Goal: Information Seeking & Learning: Understand process/instructions

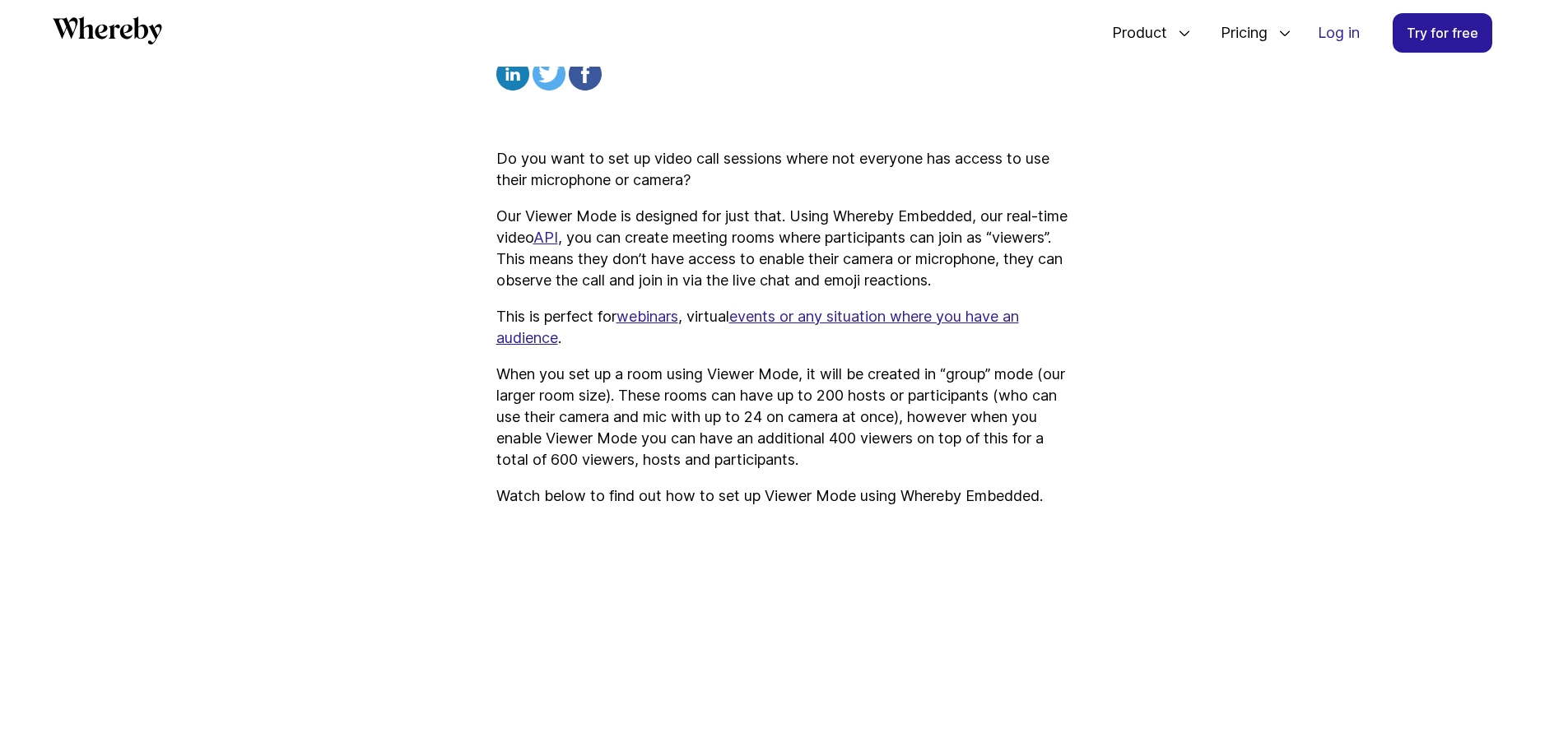
scroll to position [712, 0]
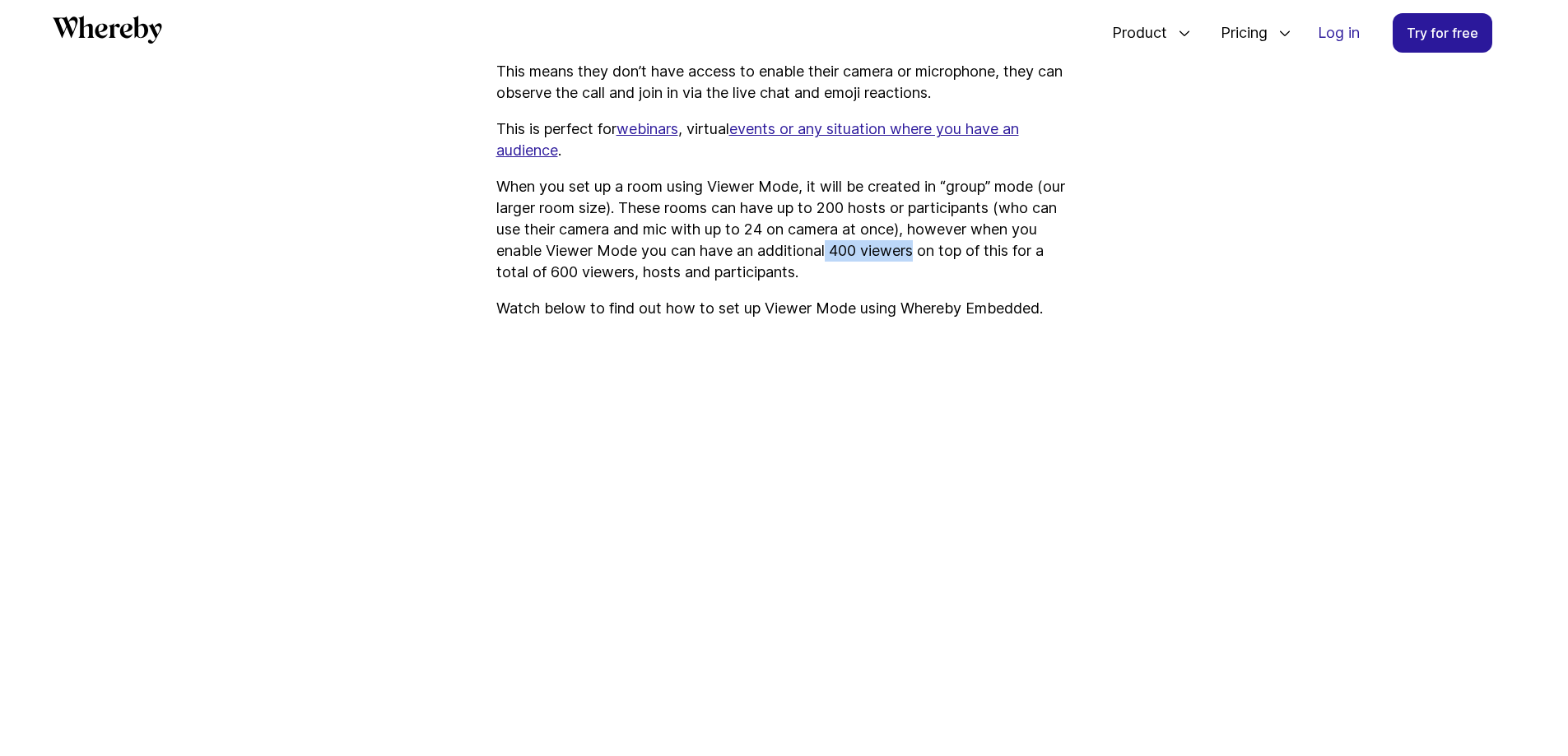
drag, startPoint x: 861, startPoint y: 276, endPoint x: 949, endPoint y: 279, distance: 88.1
click at [949, 279] on p "When you set up a room using Viewer Mode, it will be created in “group” mode (o…" at bounding box center [784, 229] width 576 height 107
copy p "400 viewers"
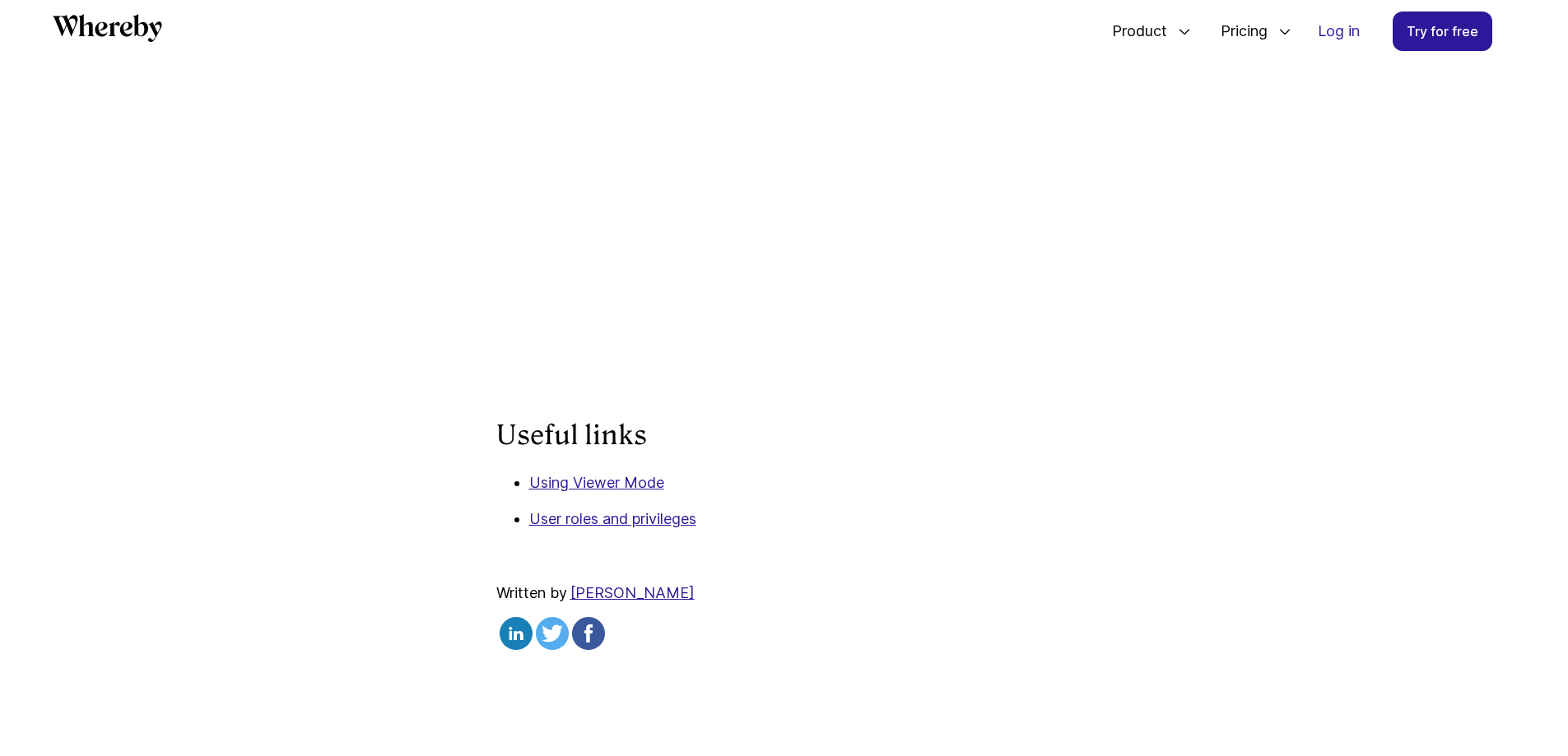
scroll to position [1038, 0]
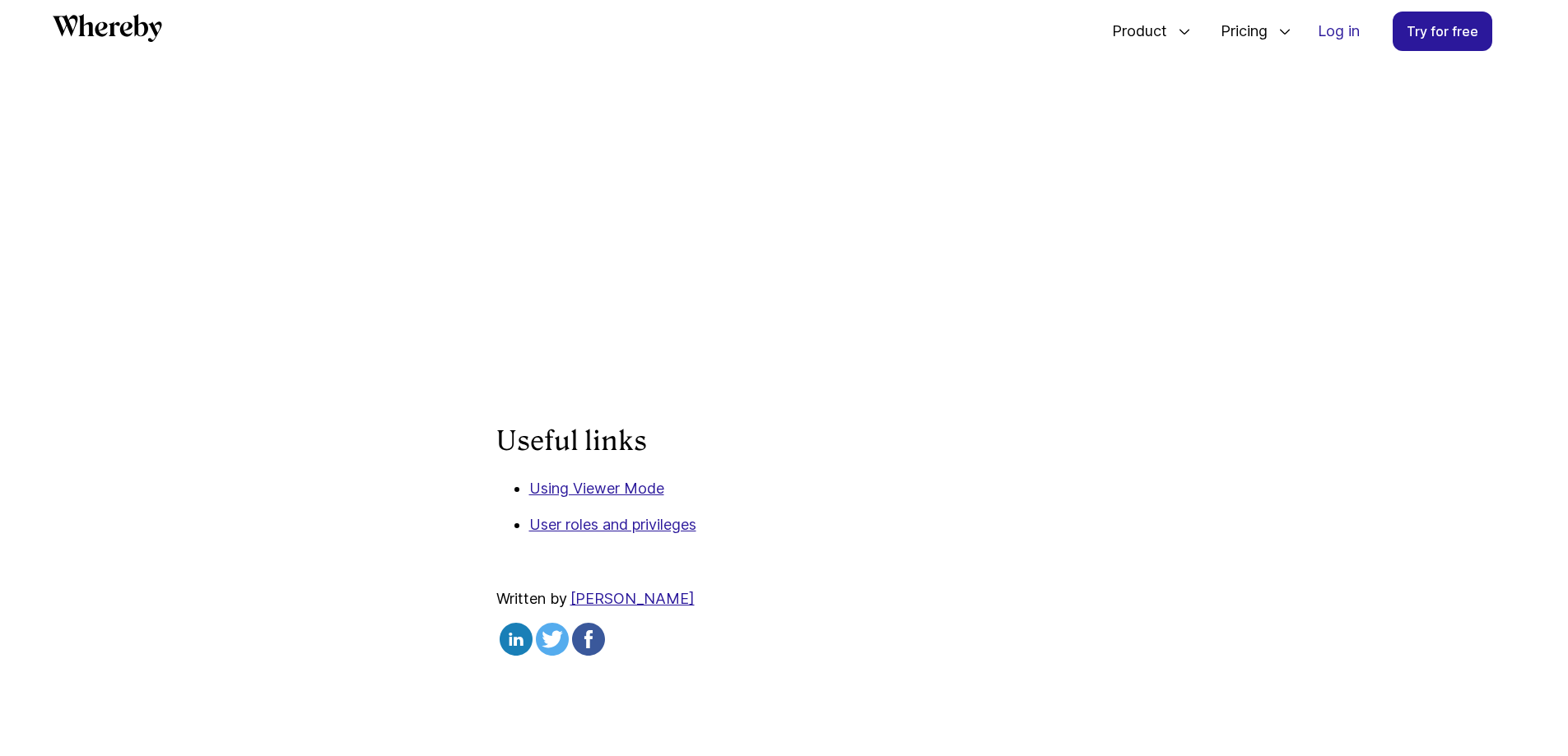
click at [610, 500] on p "Using Viewer Mode" at bounding box center [801, 489] width 544 height 22
click at [610, 497] on link "Using Viewer Mode" at bounding box center [597, 488] width 135 height 17
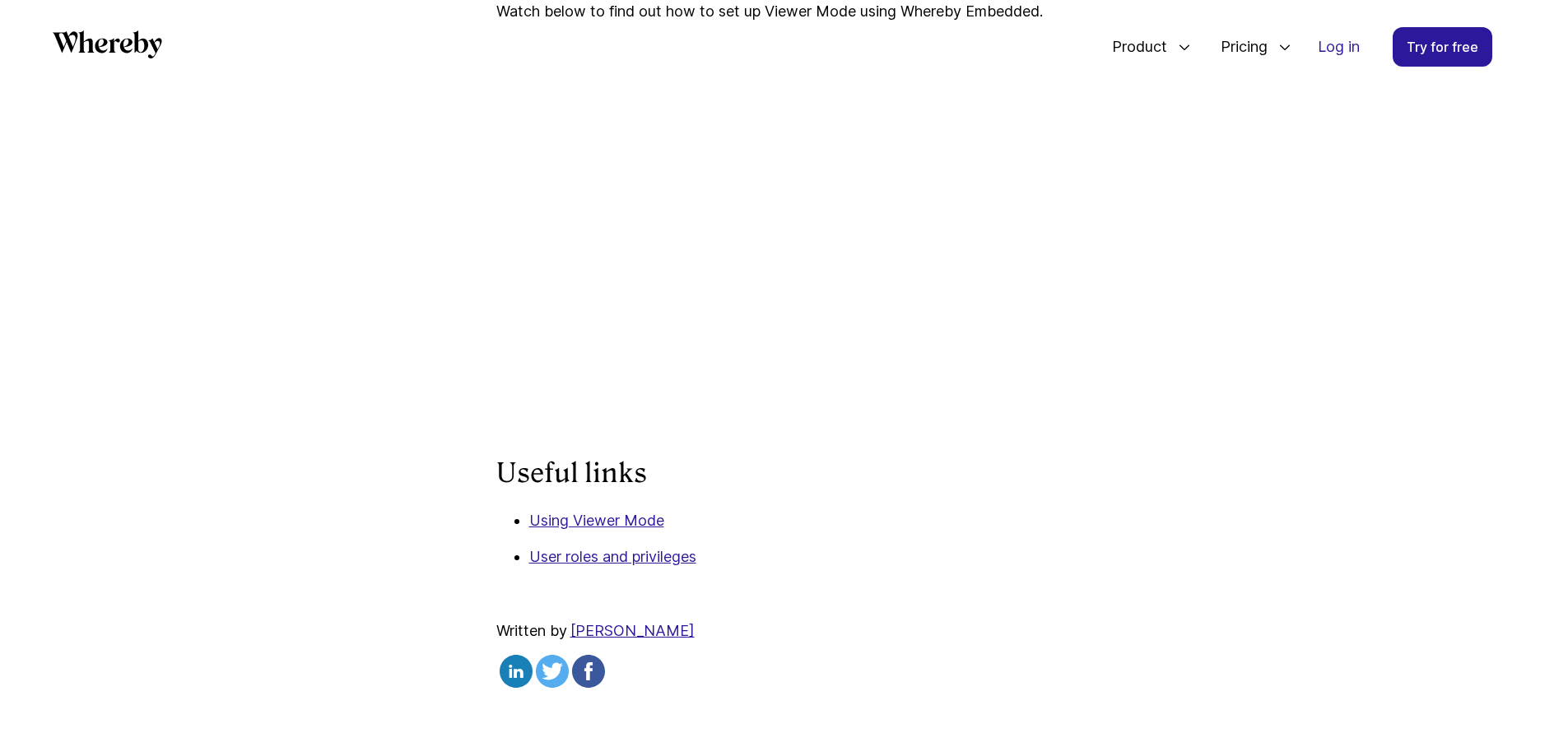
click at [928, 532] on p "Using Viewer Mode" at bounding box center [801, 521] width 544 height 22
